Goal: Task Accomplishment & Management: Manage account settings

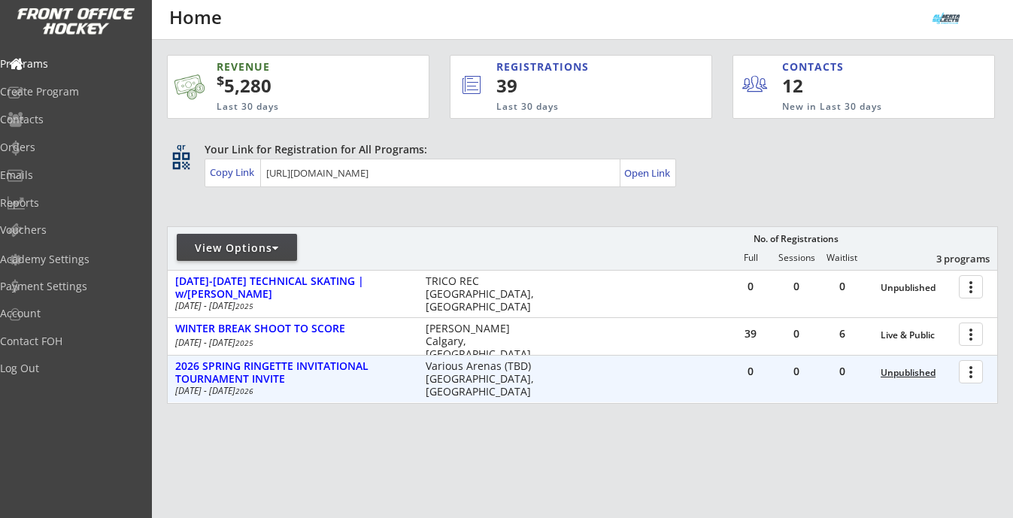
click at [916, 372] on div "Unpublished" at bounding box center [916, 373] width 71 height 11
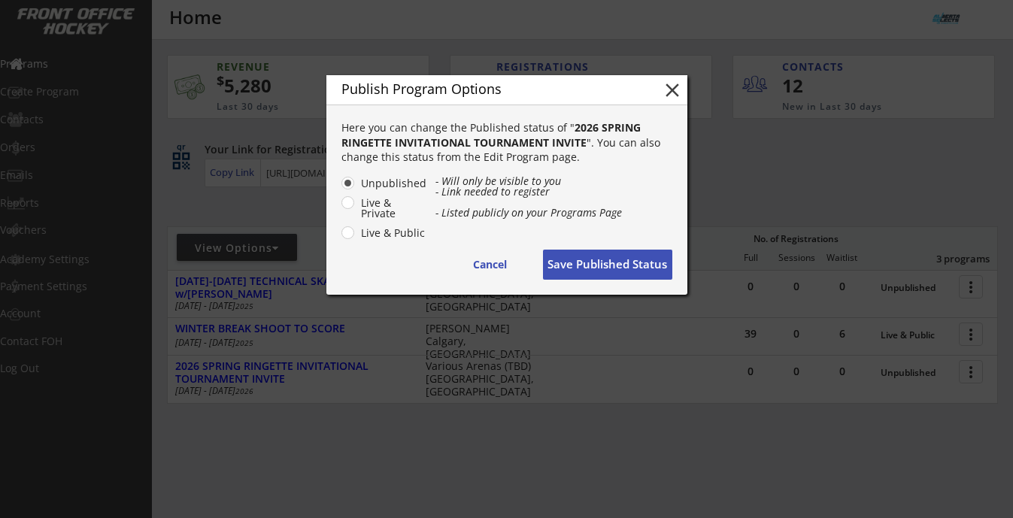
click at [381, 207] on label "Live & Private" at bounding box center [391, 208] width 71 height 21
click at [340, 188] on input "Live & Private" at bounding box center [335, 183] width 10 height 10
radio input "true"
click at [620, 261] on button "Save Published Status" at bounding box center [607, 265] width 129 height 30
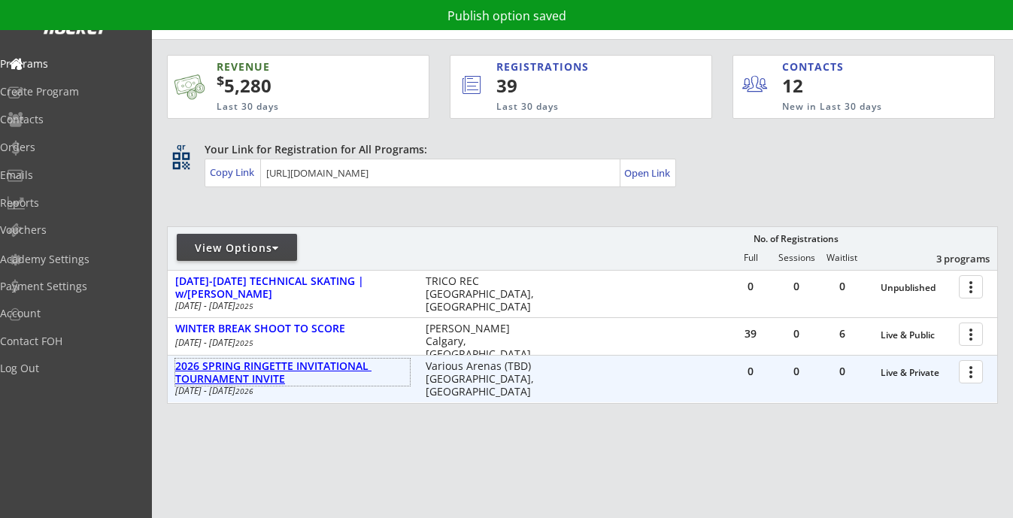
click at [254, 371] on div "2026 SPRING RINGETTE INVITATIONAL TOURNAMENT INVITE" at bounding box center [292, 373] width 235 height 26
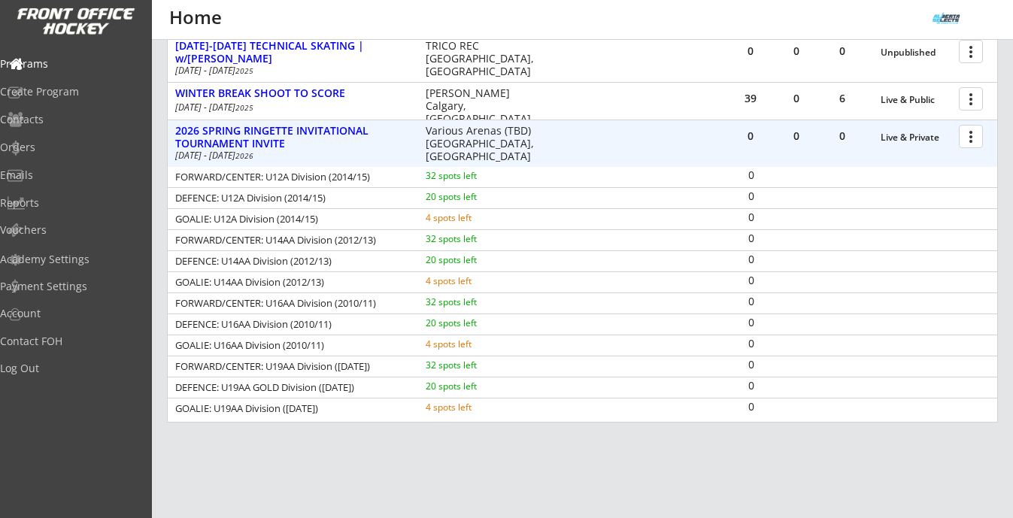
scroll to position [239, 0]
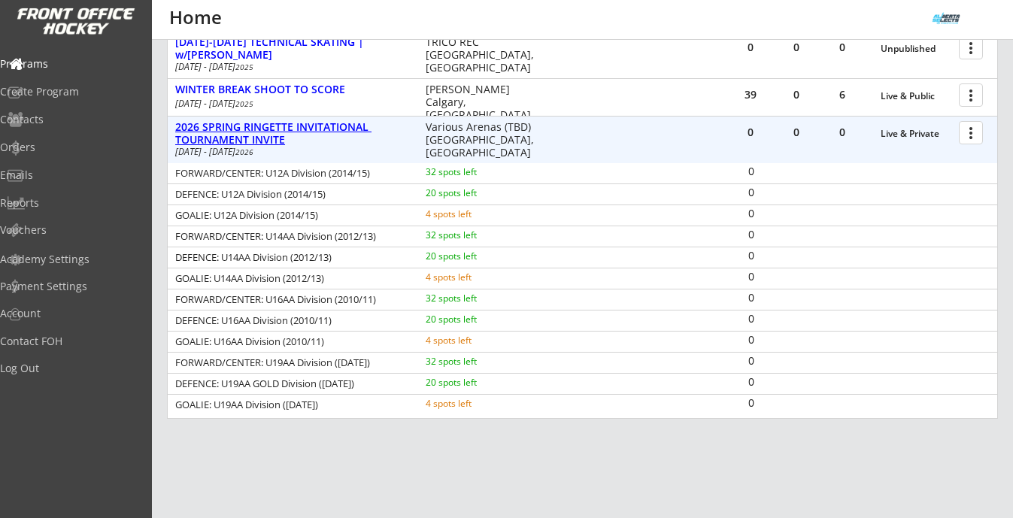
click at [309, 129] on div "2026 SPRING RINGETTE INVITATIONAL TOURNAMENT INVITE" at bounding box center [292, 134] width 235 height 26
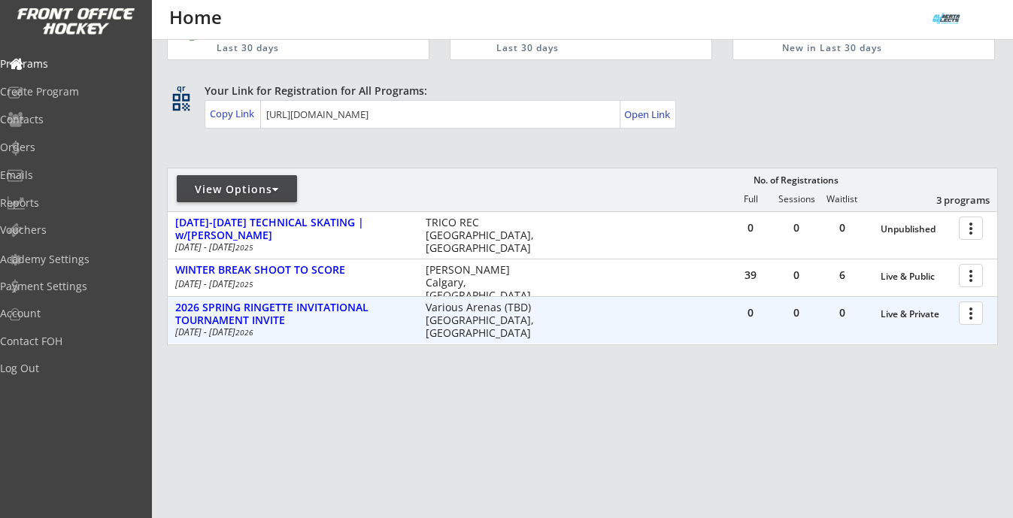
click at [975, 316] on div at bounding box center [973, 312] width 26 height 26
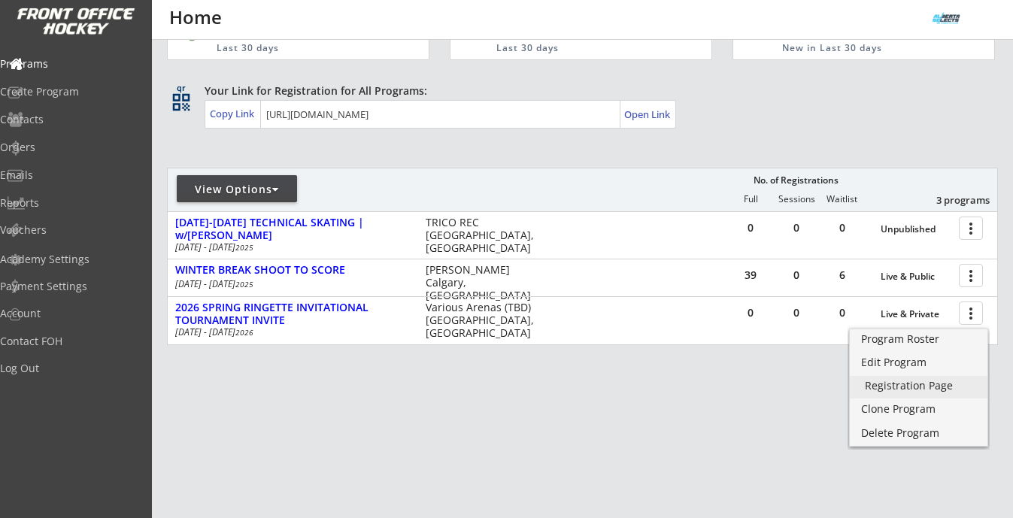
click at [914, 383] on div "Registration Page" at bounding box center [919, 385] width 108 height 11
click at [892, 387] on div "Registration Page" at bounding box center [919, 385] width 108 height 11
click at [886, 362] on div "Edit Program" at bounding box center [919, 362] width 108 height 11
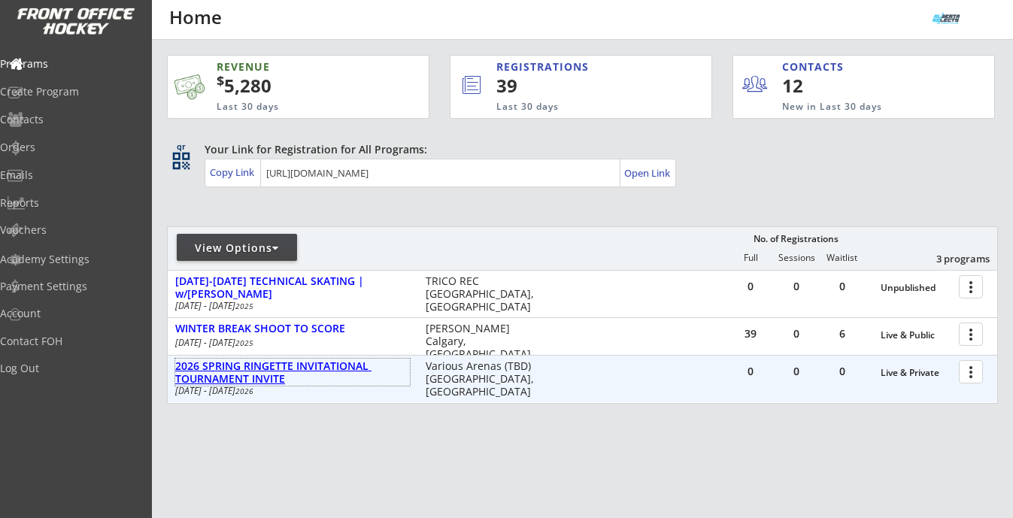
click at [311, 379] on div "2026 SPRING RINGETTE INVITATIONAL TOURNAMENT INVITE" at bounding box center [292, 373] width 235 height 26
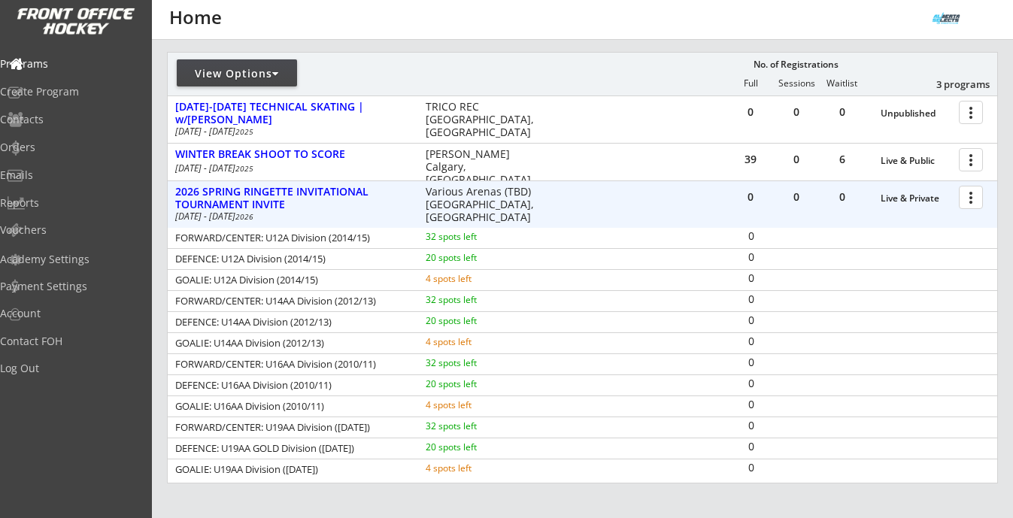
scroll to position [177, 0]
